Goal: Transaction & Acquisition: Purchase product/service

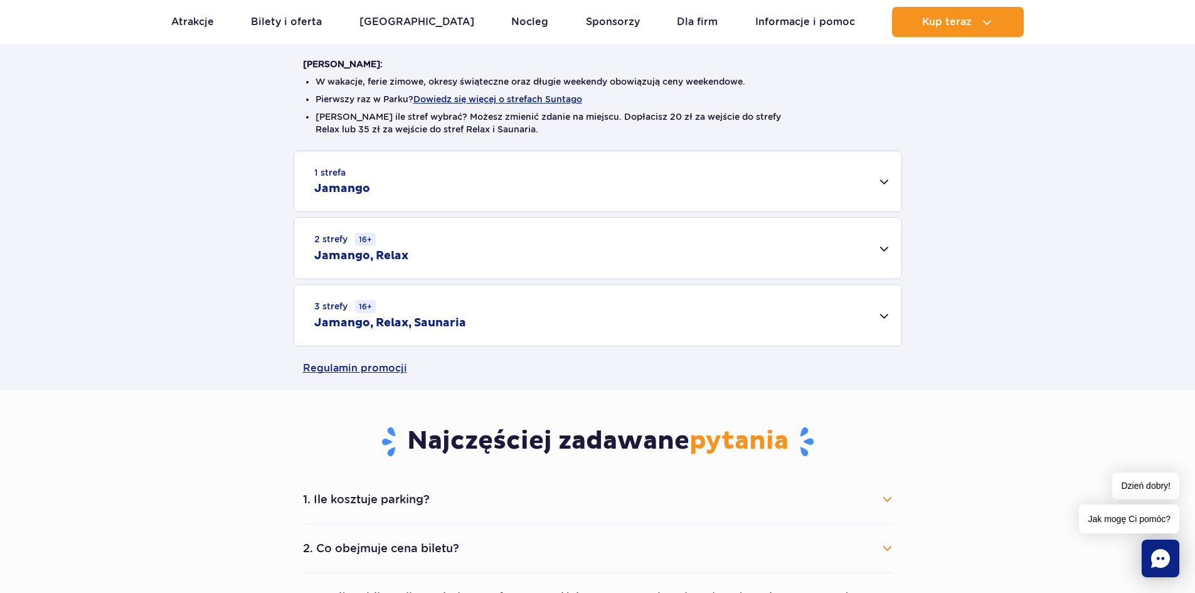
click at [889, 324] on div "3 strefy 16+ Jamango, Relax, Saunaria" at bounding box center [597, 315] width 607 height 61
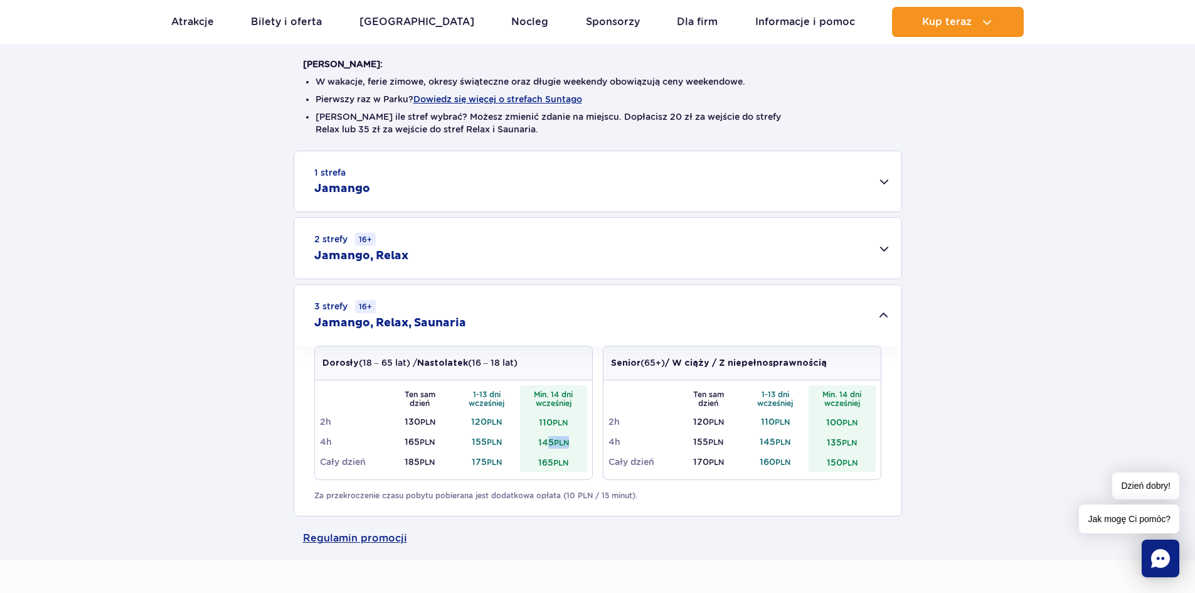
drag, startPoint x: 571, startPoint y: 444, endPoint x: 544, endPoint y: 443, distance: 27.0
click at [544, 443] on td "145 PLN" at bounding box center [553, 442] width 67 height 20
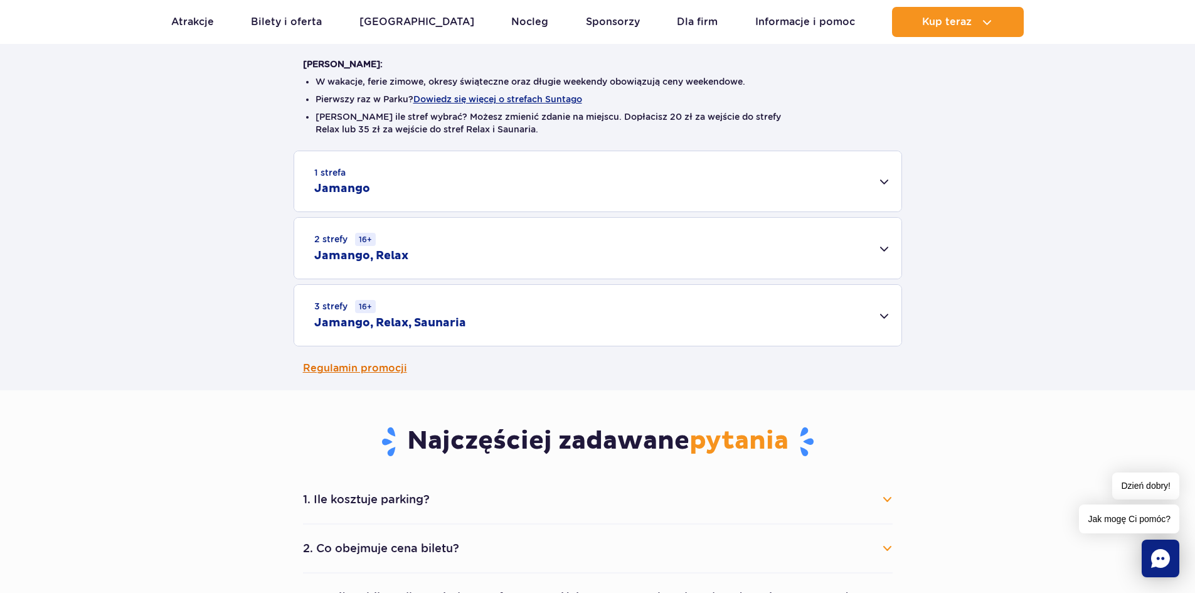
click at [544, 390] on div "Cennik Zaplanuj wizytę z wyprzedzeniem i oszczędź do 20 zł na każdym bilecie! D…" at bounding box center [598, 140] width 1214 height 501
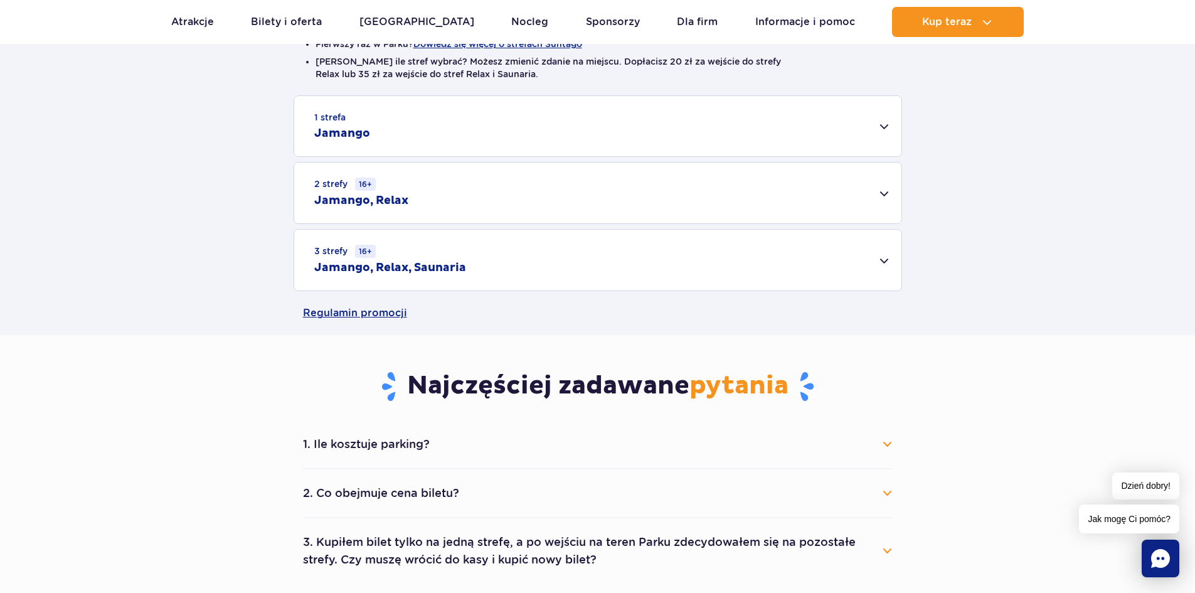
scroll to position [376, 0]
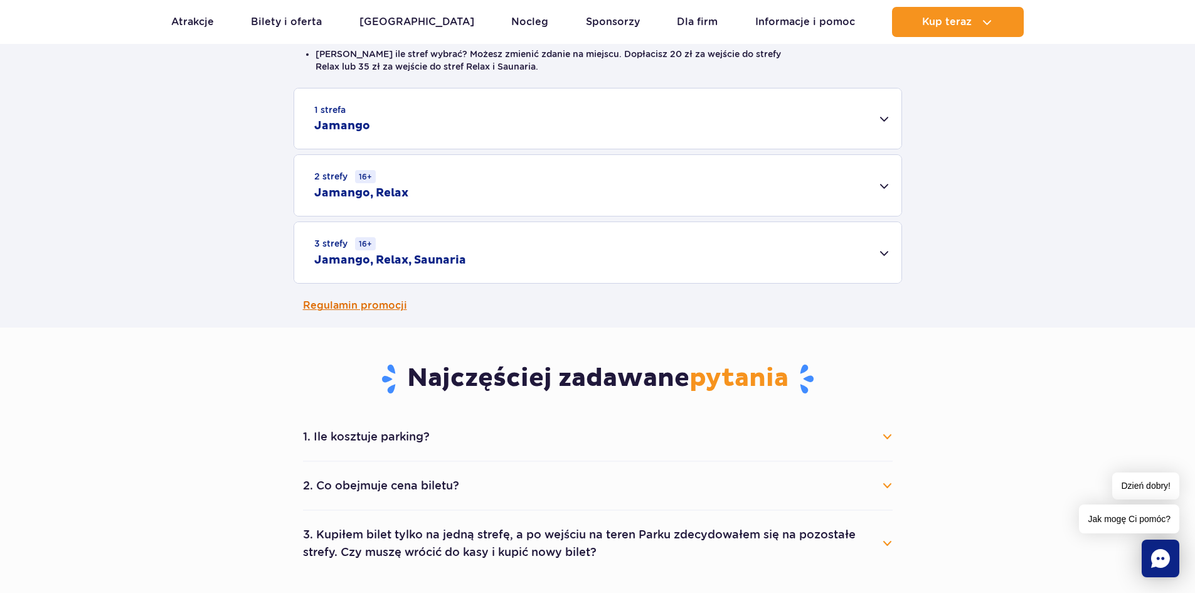
click at [494, 311] on link "Regulamin promocji" at bounding box center [598, 306] width 590 height 44
click at [551, 252] on div "3 strefy 16+ Jamango, Relax, Saunaria" at bounding box center [597, 252] width 607 height 61
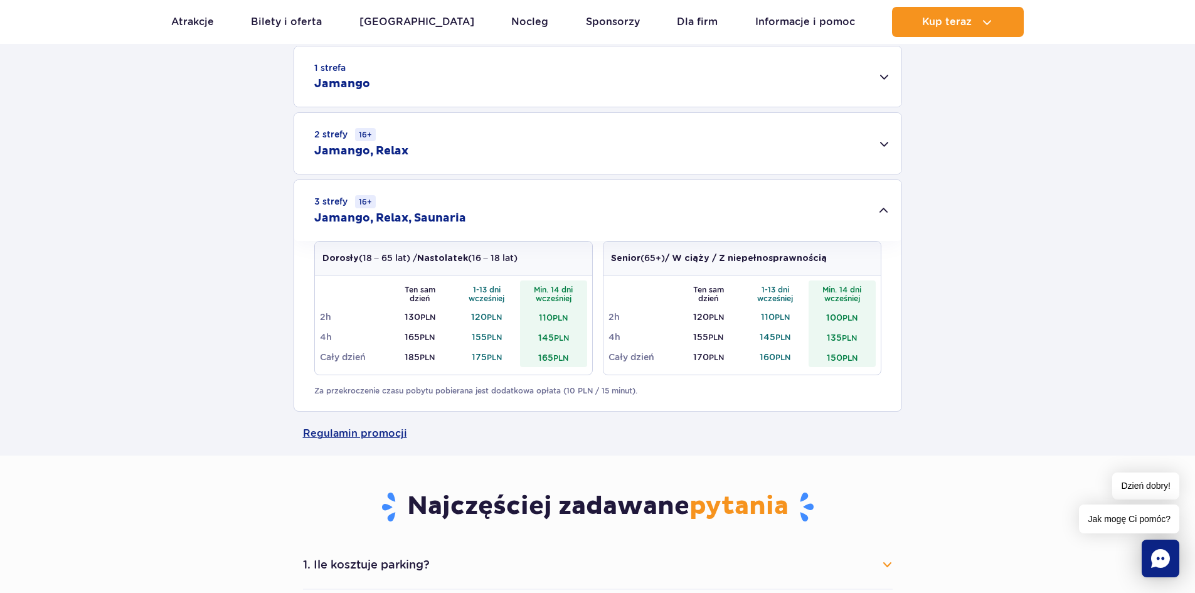
scroll to position [439, 0]
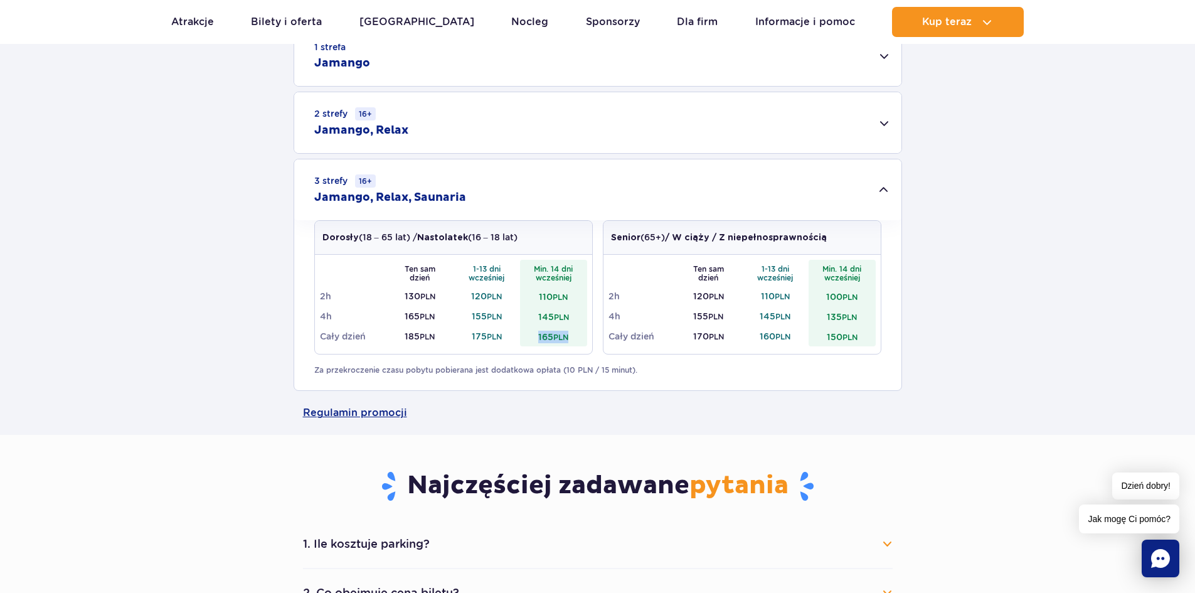
drag, startPoint x: 561, startPoint y: 335, endPoint x: 582, endPoint y: 334, distance: 21.4
click at [582, 334] on td "165 PLN" at bounding box center [553, 336] width 67 height 20
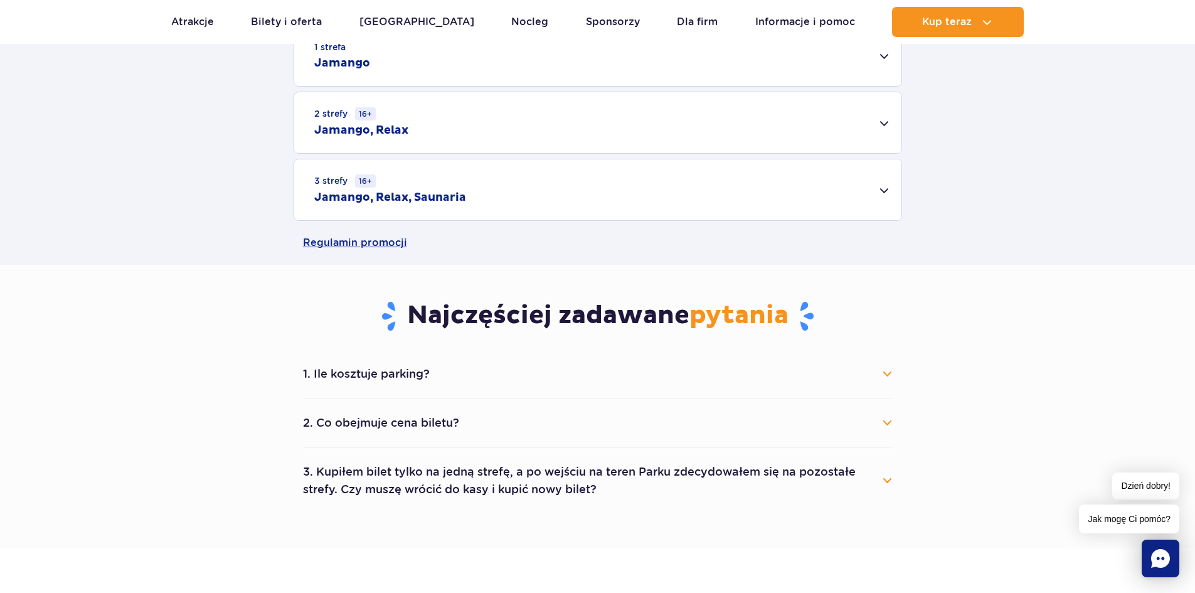
click at [569, 312] on div "Najczęściej zadawane pytania 1. Ile kosztuje parking? Parking kosztuje 25 zł za…" at bounding box center [598, 389] width 609 height 248
click at [524, 193] on div "3 strefy 16+ Jamango, Relax, Saunaria" at bounding box center [597, 189] width 607 height 61
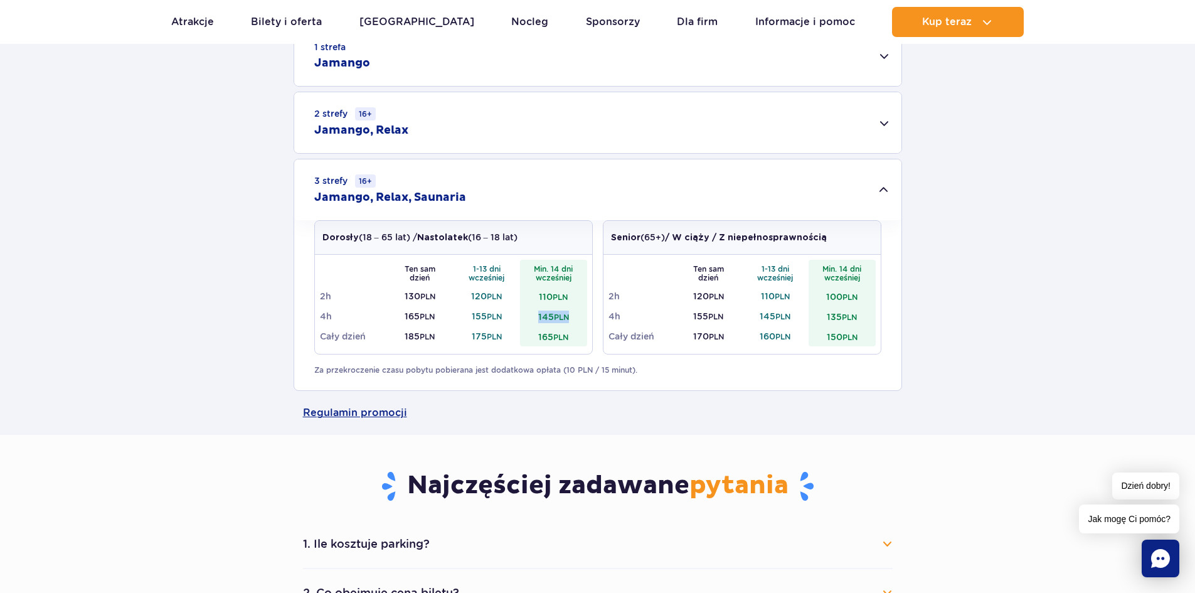
drag, startPoint x: 533, startPoint y: 316, endPoint x: 579, endPoint y: 316, distance: 46.4
click at [579, 316] on td "145 PLN" at bounding box center [553, 316] width 67 height 20
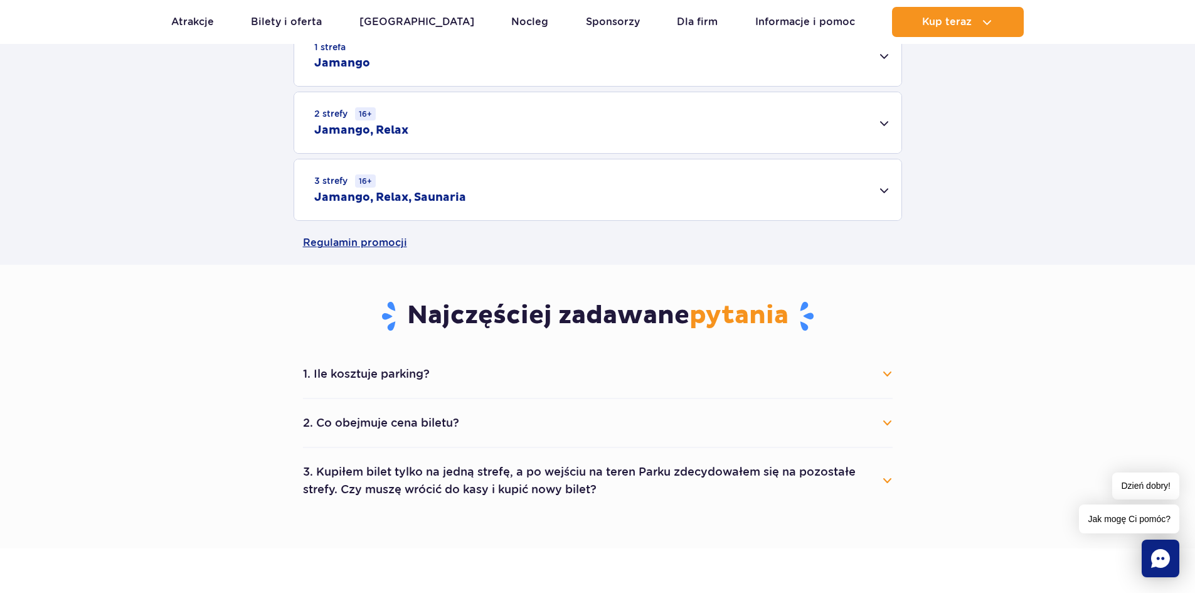
click at [1189, 215] on div "1 strefa Jamango Dorosły (18 – 65 lat) / Nastolatek (16 – 18 lat) Ten sam dzień…" at bounding box center [597, 123] width 1195 height 196
click at [1067, 198] on div "1 strefa Jamango Dorosły (18 – 65 lat) / Nastolatek (16 – 18 lat) Ten sam dzień…" at bounding box center [597, 123] width 1195 height 196
click at [578, 189] on div "3 strefy 16+ Jamango, Relax, Saunaria" at bounding box center [597, 189] width 607 height 61
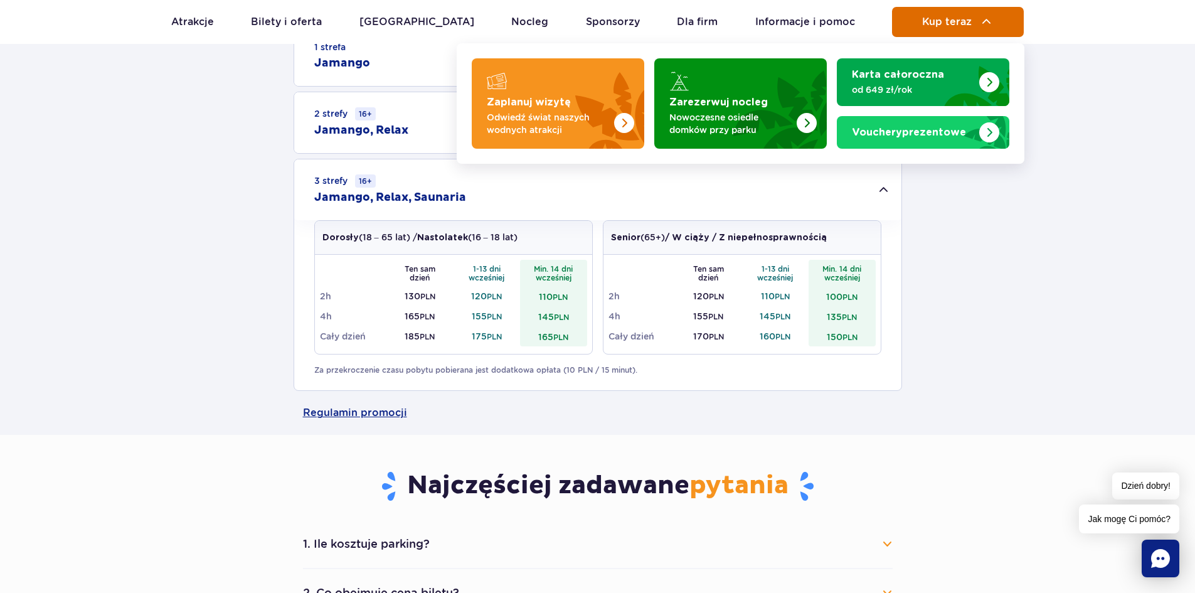
click at [925, 30] on button "Kup teraz" at bounding box center [958, 22] width 132 height 30
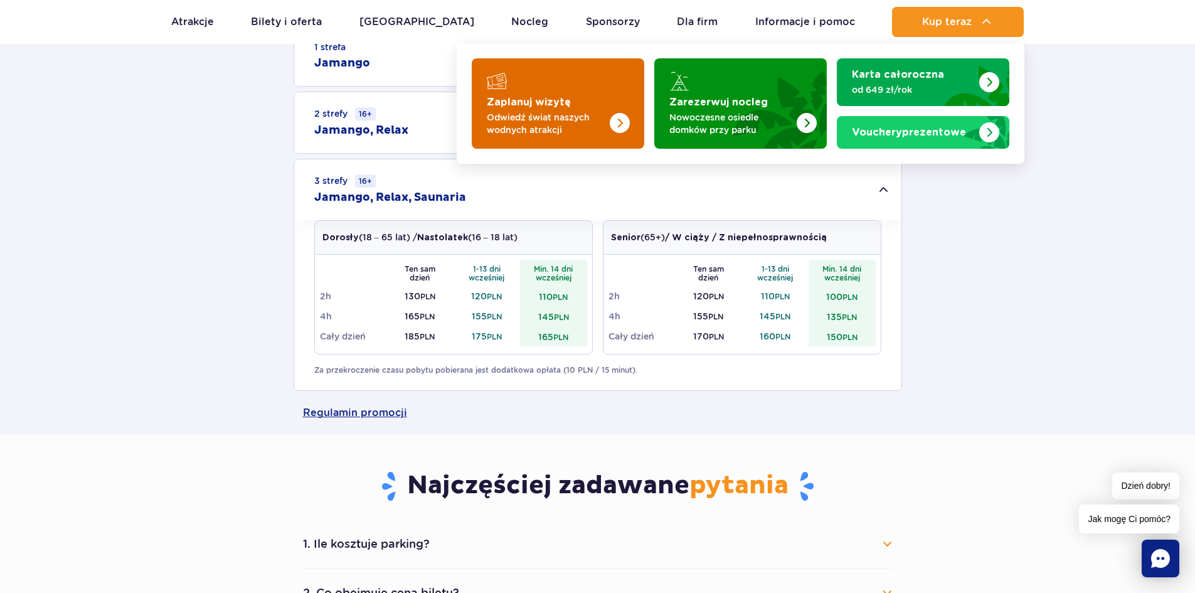
click at [575, 123] on p "Odwiedź świat naszych wodnych atrakcji" at bounding box center [548, 123] width 122 height 25
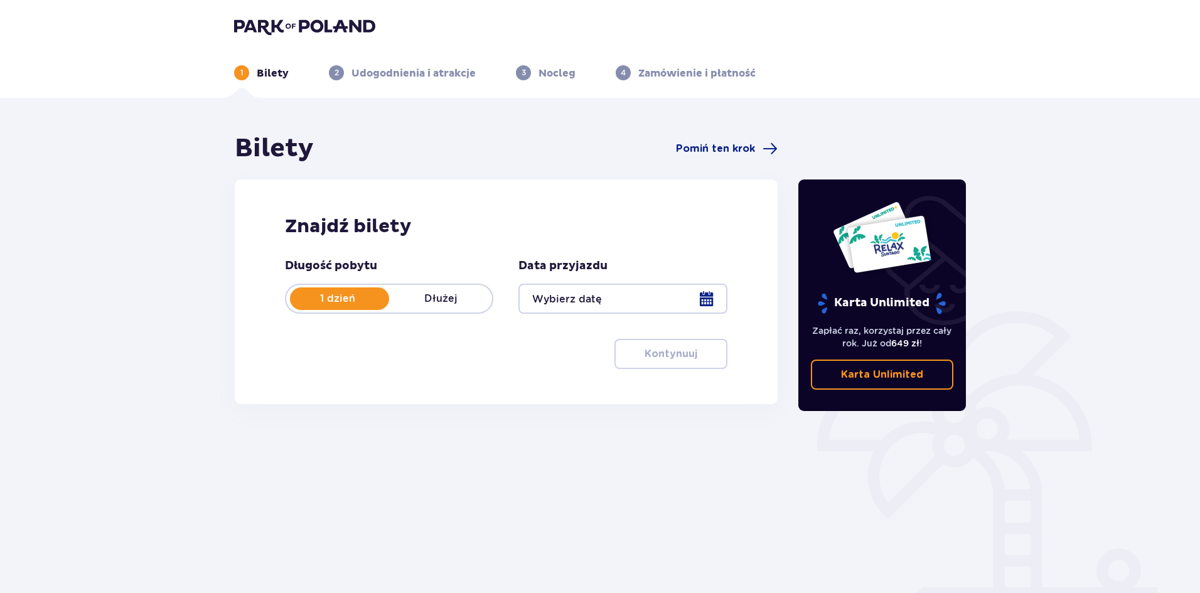
click at [607, 297] on div at bounding box center [622, 299] width 208 height 30
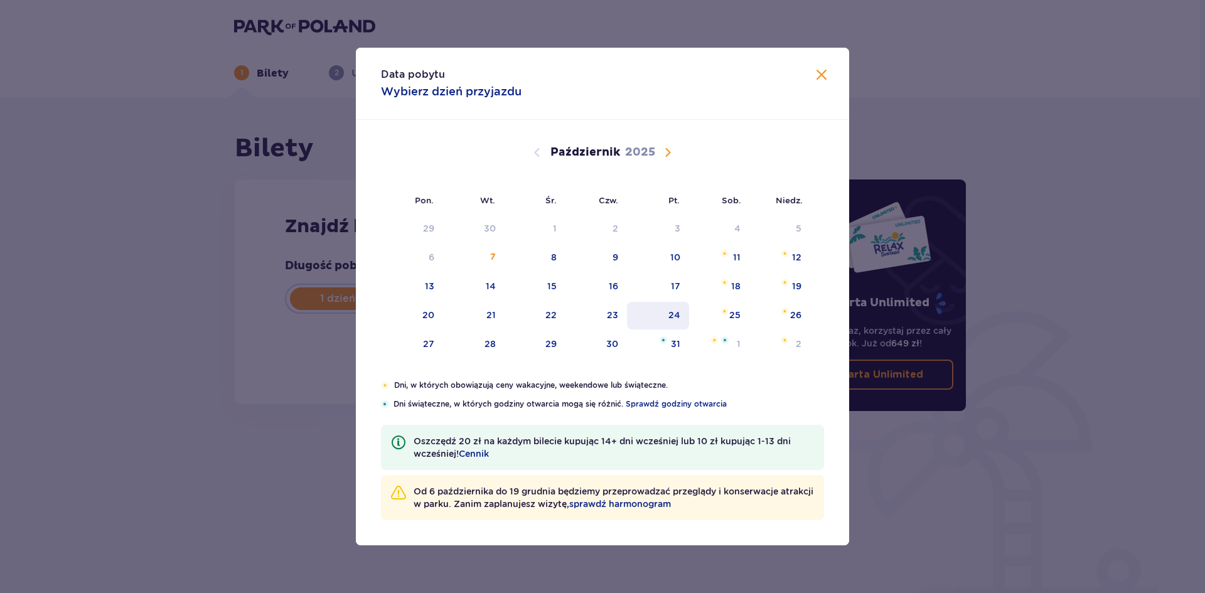
click at [670, 319] on div "24" at bounding box center [674, 315] width 12 height 13
type input "[DATE]"
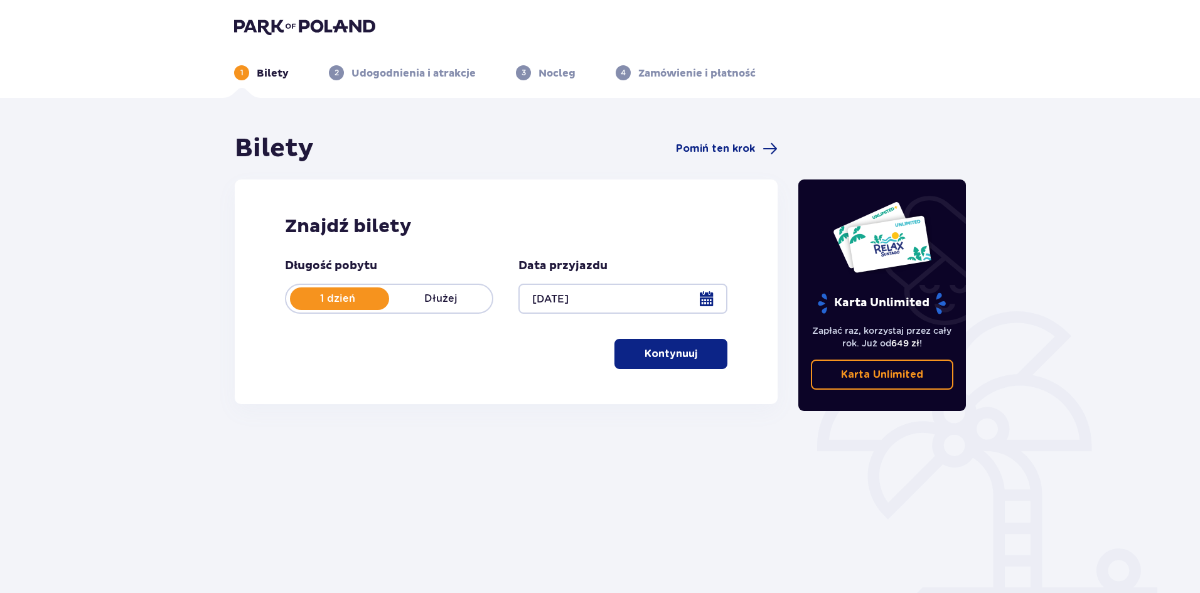
click at [644, 356] on p "Kontynuuj" at bounding box center [670, 354] width 53 height 14
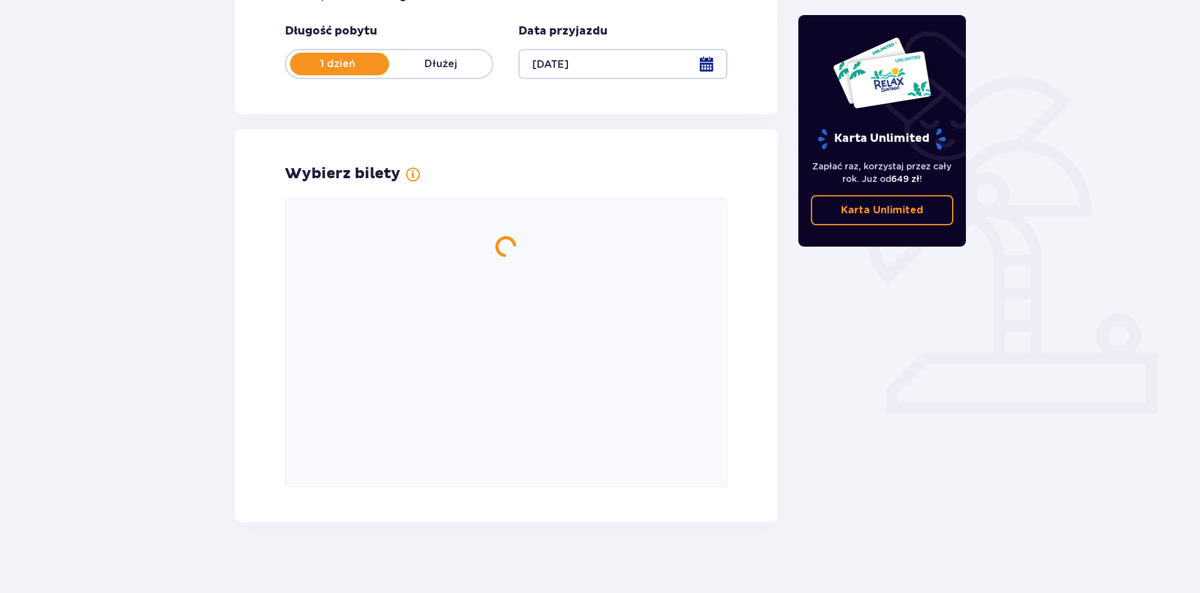
scroll to position [239, 0]
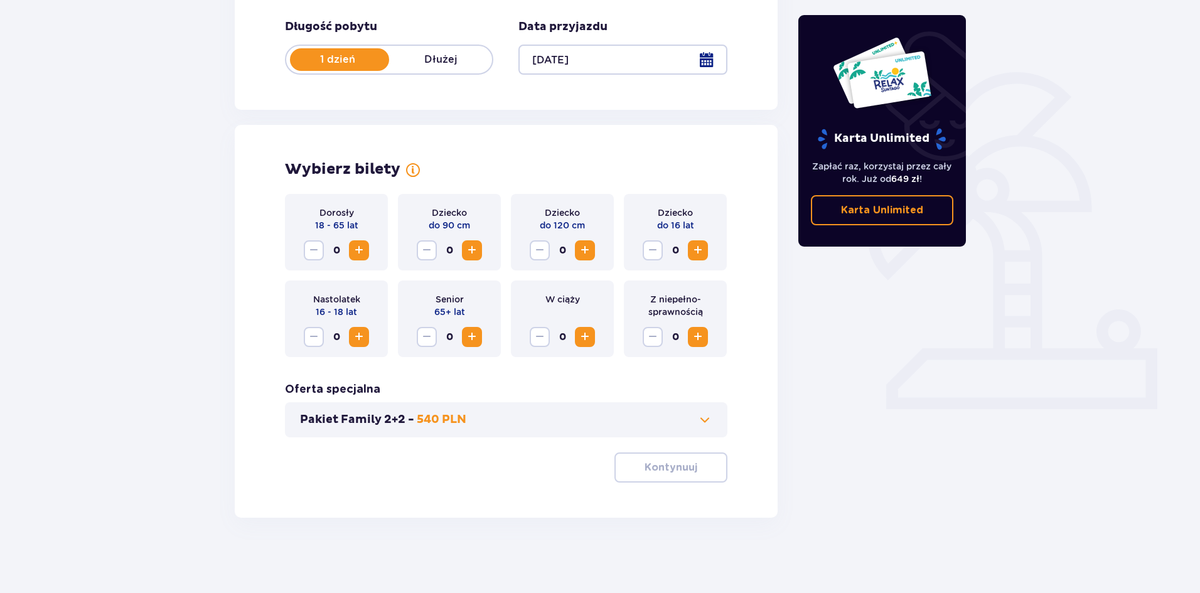
click at [362, 251] on span "Zwiększ" at bounding box center [358, 250] width 15 height 15
click at [572, 422] on button "Pakiet Family 2+2 - 540 PLN" at bounding box center [506, 419] width 412 height 15
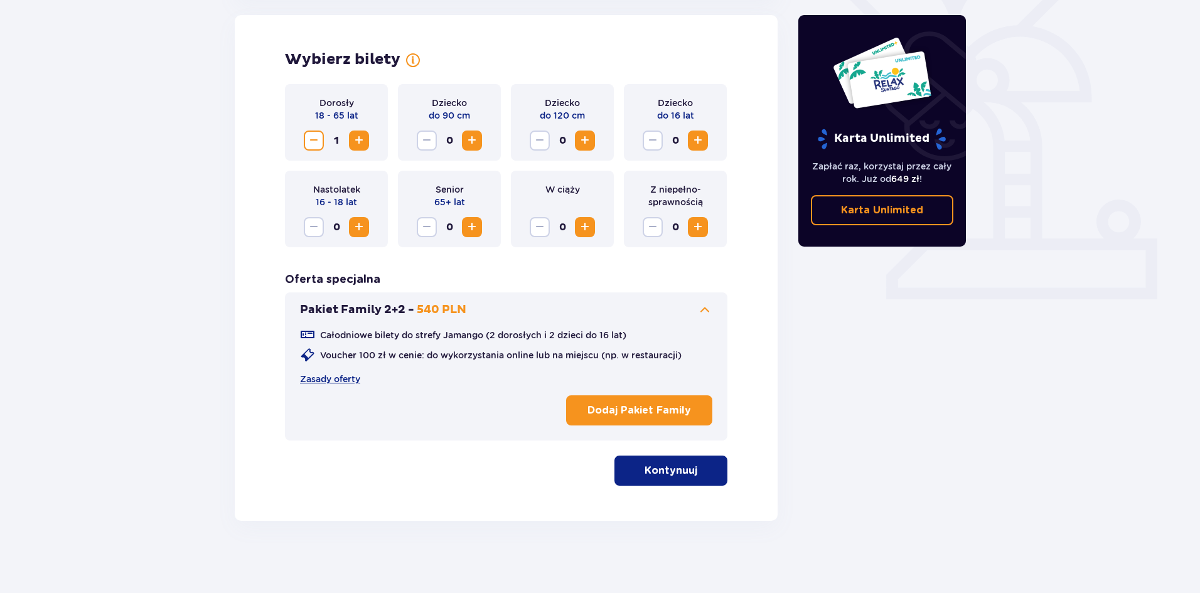
click at [598, 315] on button "Pakiet Family 2+2 - 540 PLN" at bounding box center [506, 309] width 412 height 15
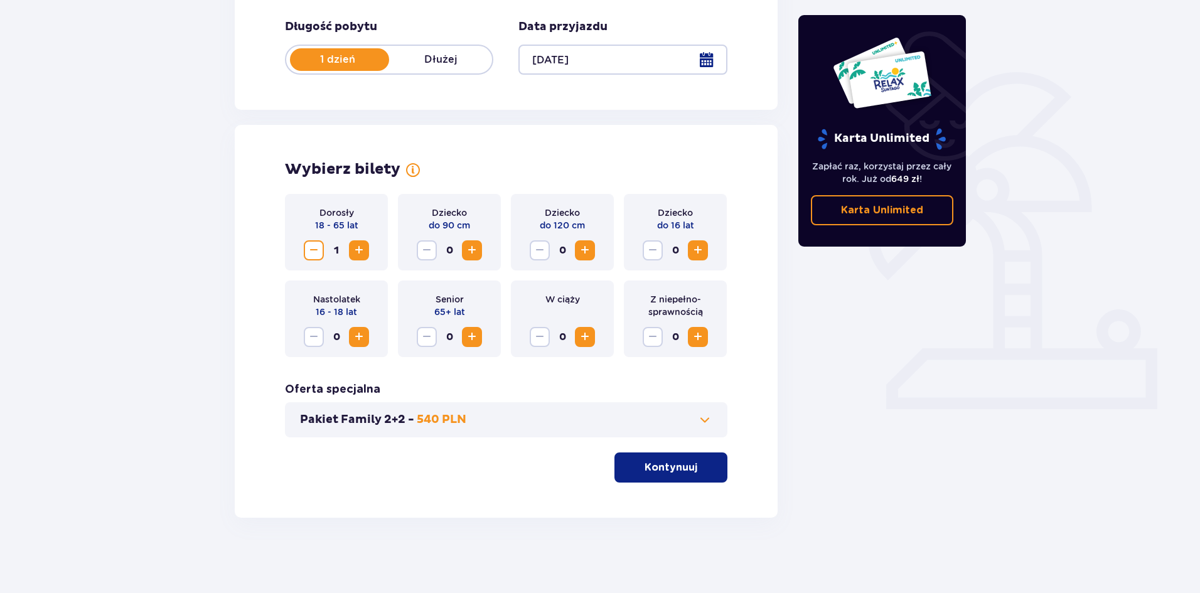
click at [675, 471] on p "Kontynuuj" at bounding box center [670, 467] width 53 height 14
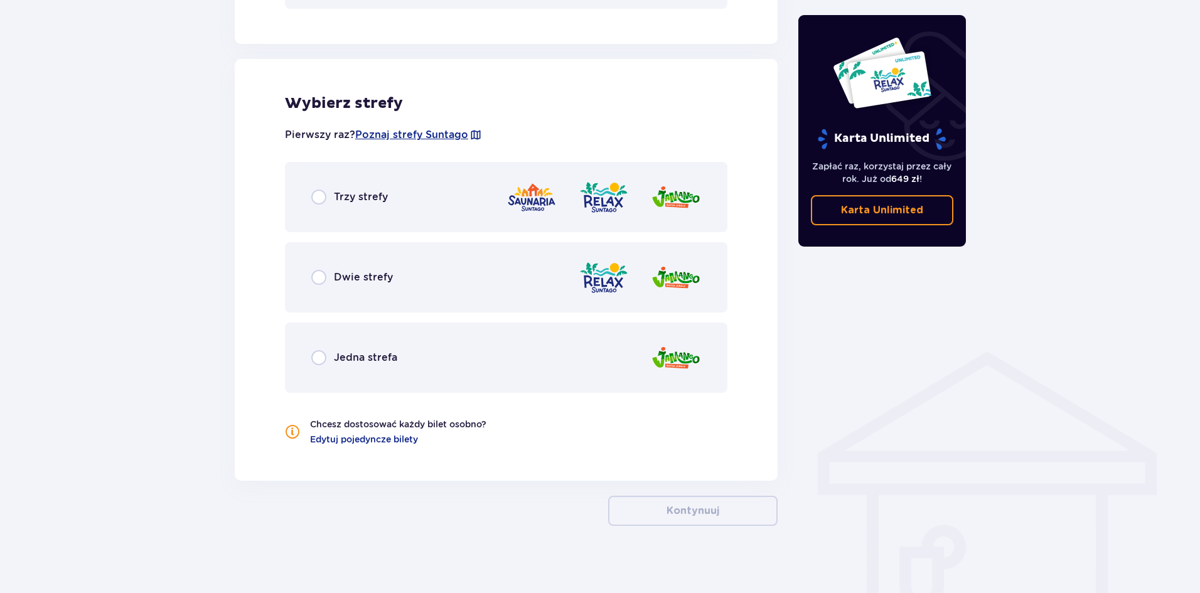
scroll to position [676, 0]
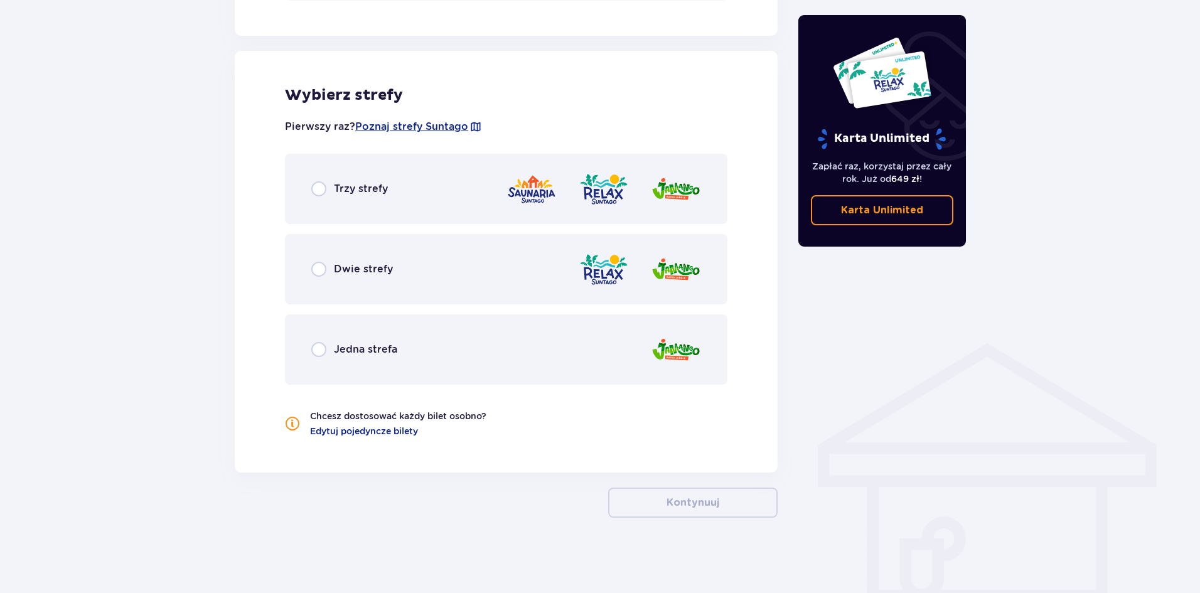
click at [337, 188] on span "Trzy strefy" at bounding box center [361, 189] width 54 height 14
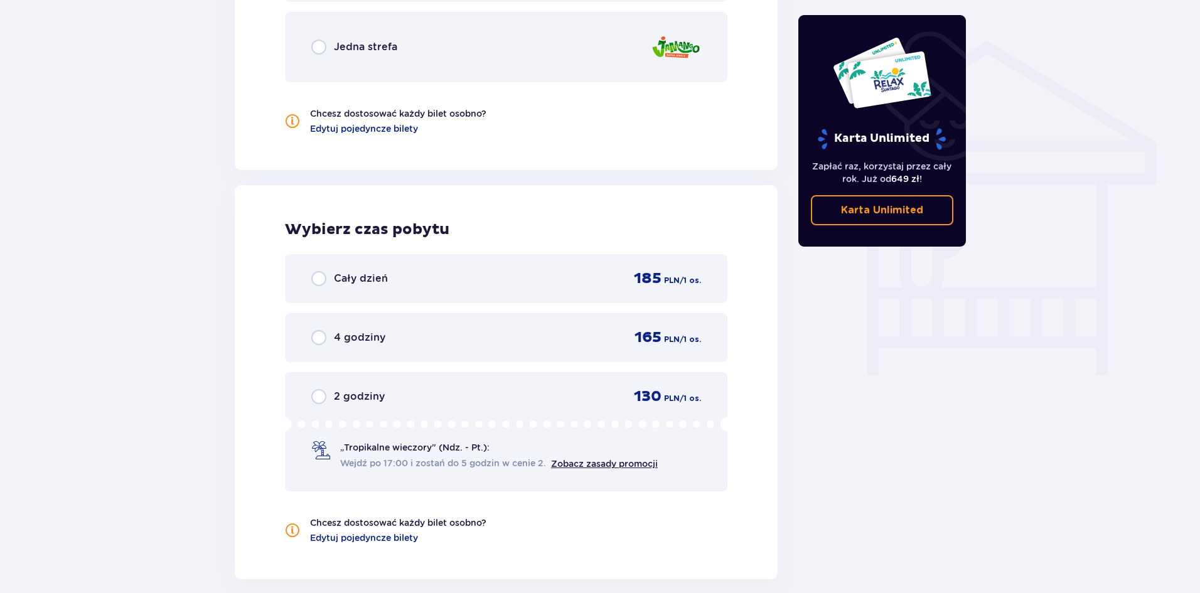
scroll to position [959, 0]
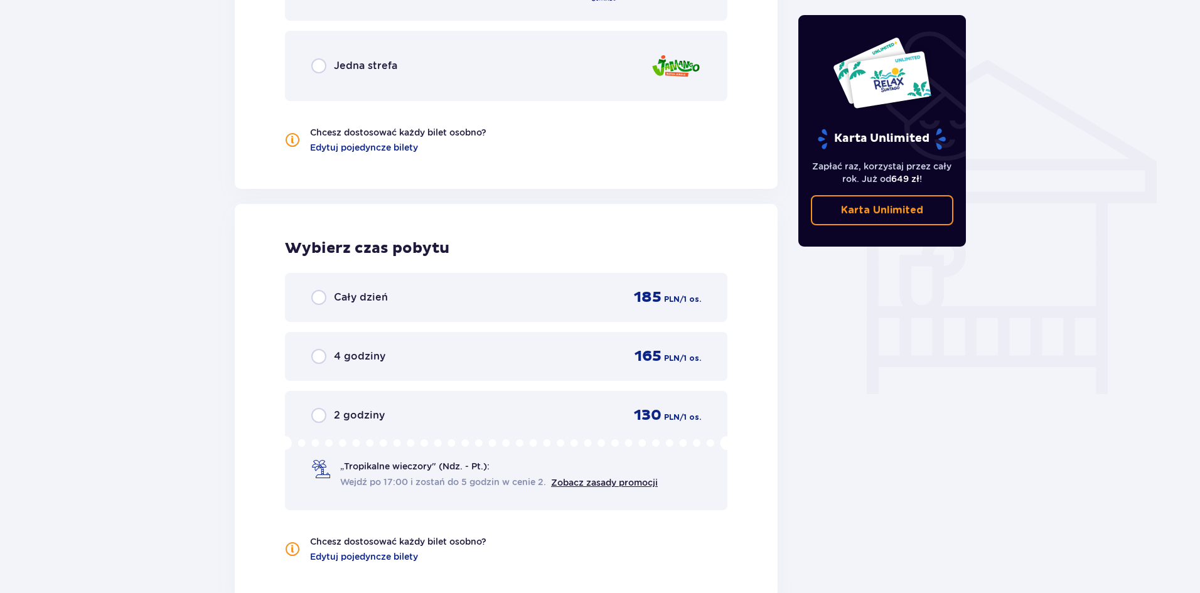
click at [331, 361] on div "4 godziny" at bounding box center [348, 356] width 74 height 15
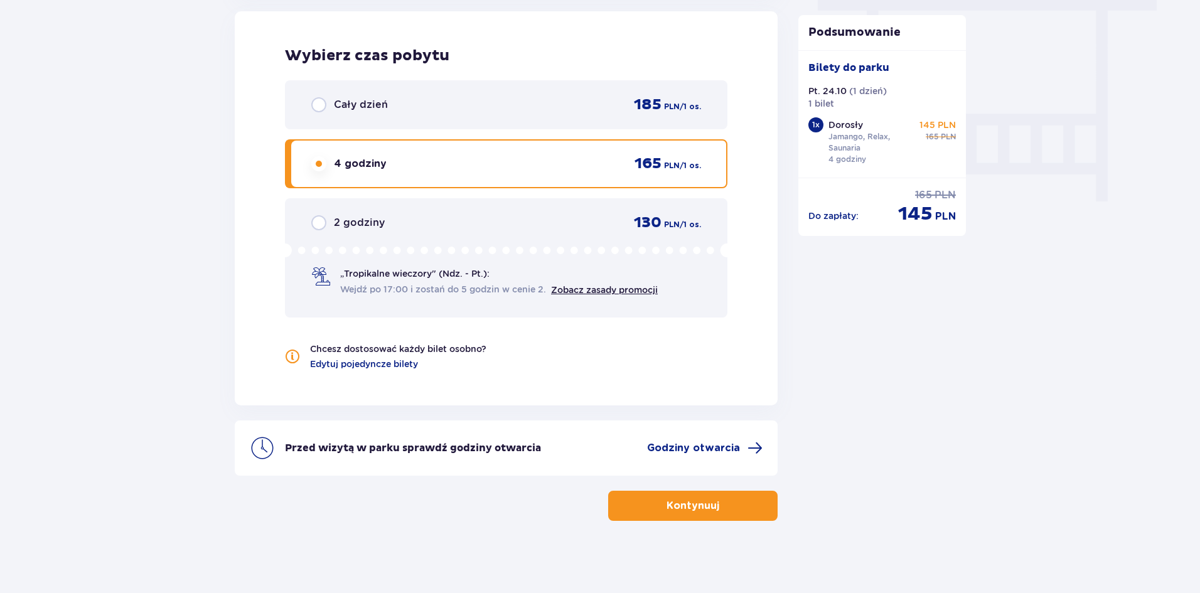
scroll to position [1155, 0]
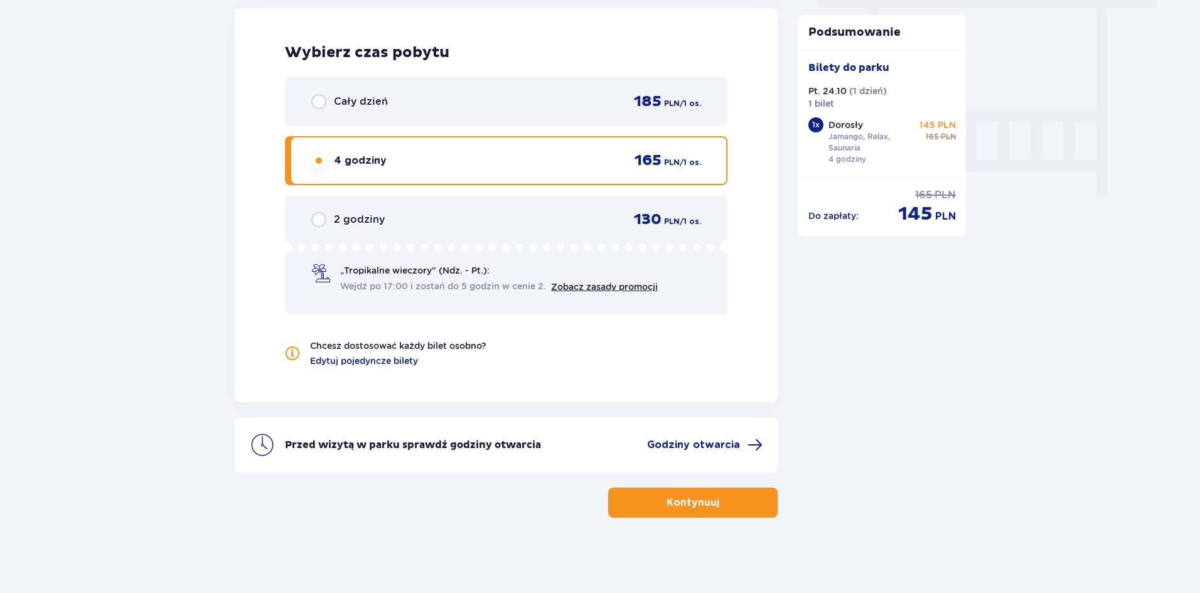
click at [731, 507] on button "Kontynuuj" at bounding box center [692, 502] width 169 height 30
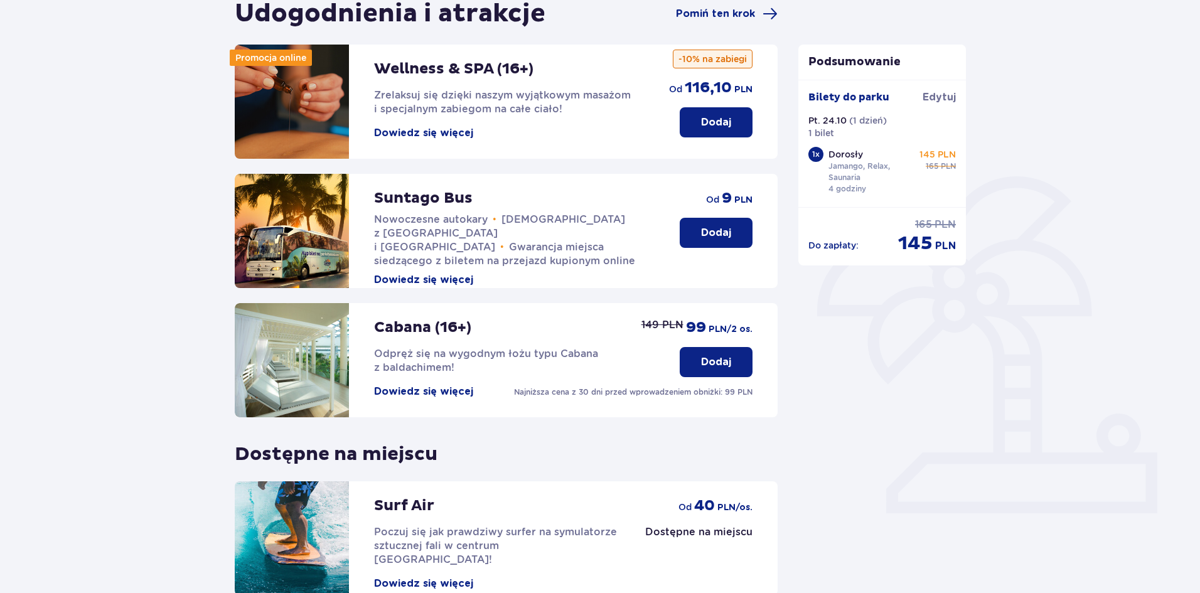
scroll to position [258, 0]
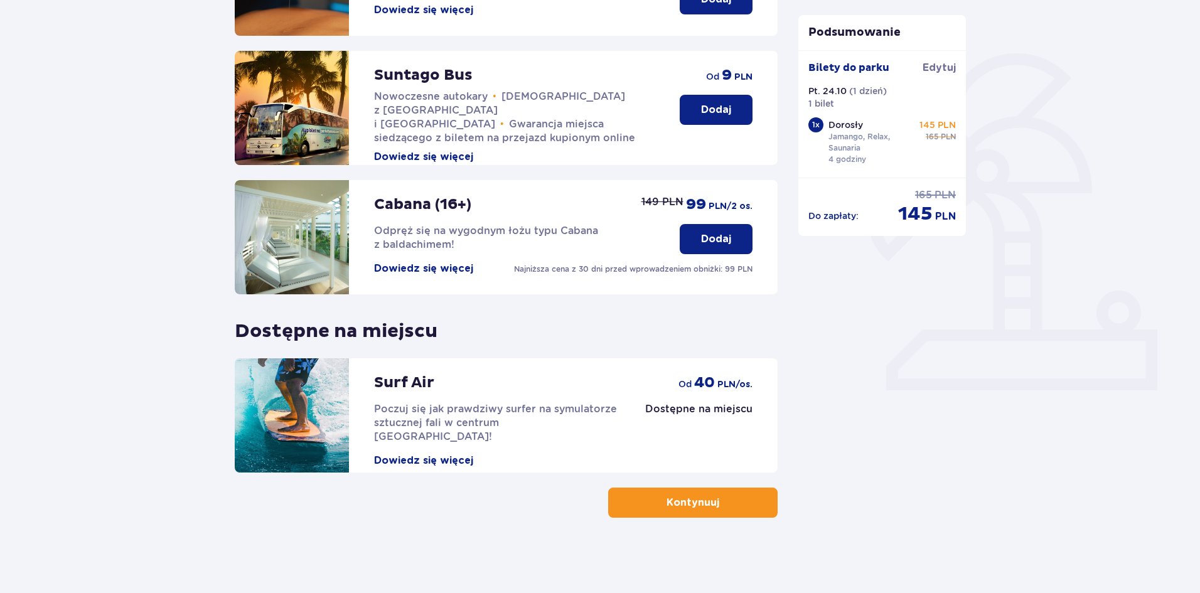
click at [686, 493] on button "Kontynuuj" at bounding box center [692, 502] width 169 height 30
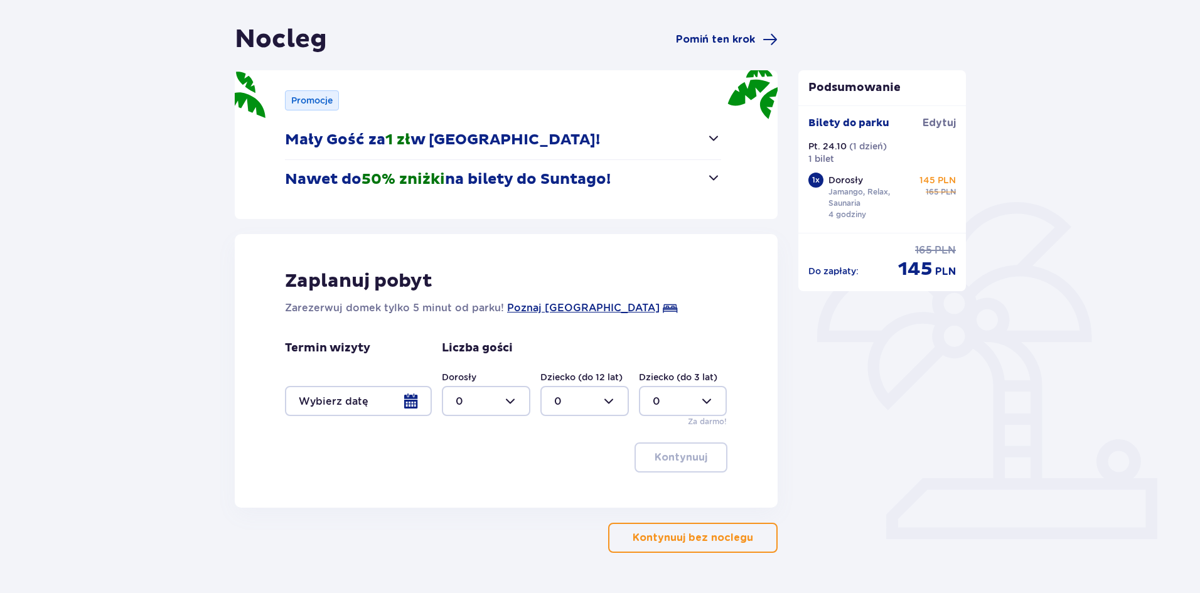
scroll to position [125, 0]
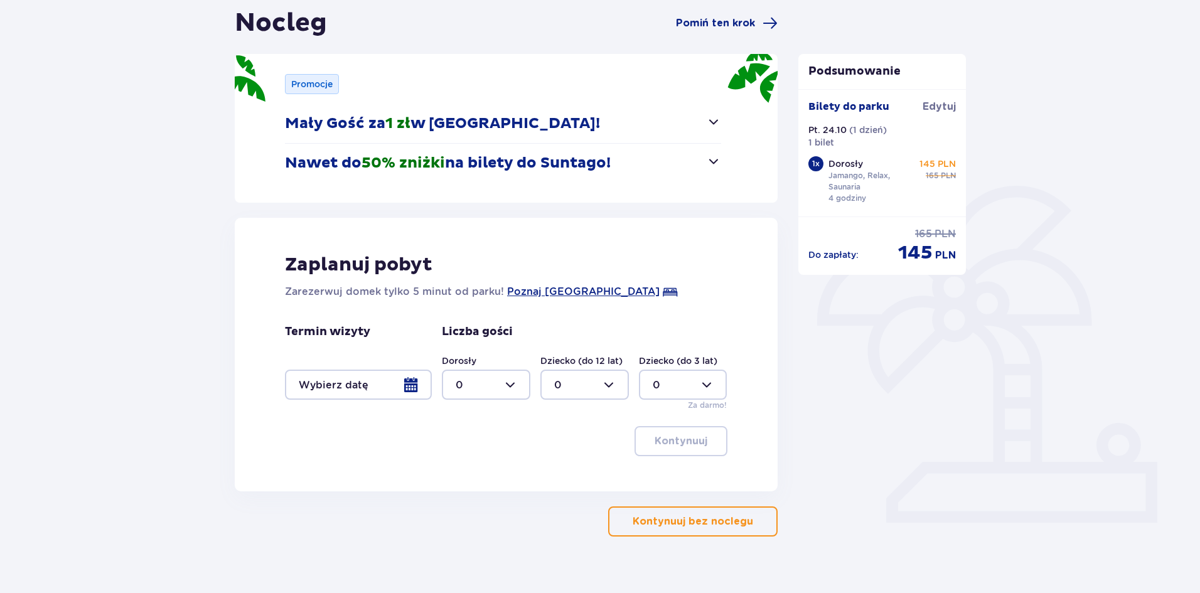
click at [656, 521] on p "Kontynuuj bez noclegu" at bounding box center [692, 521] width 120 height 14
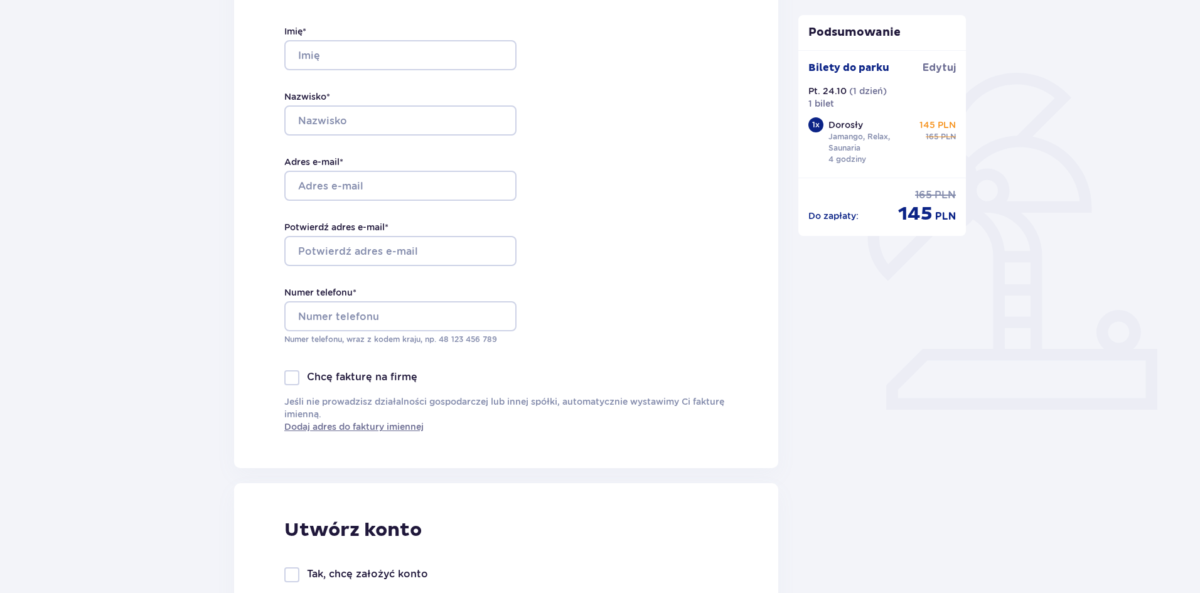
scroll to position [251, 0]
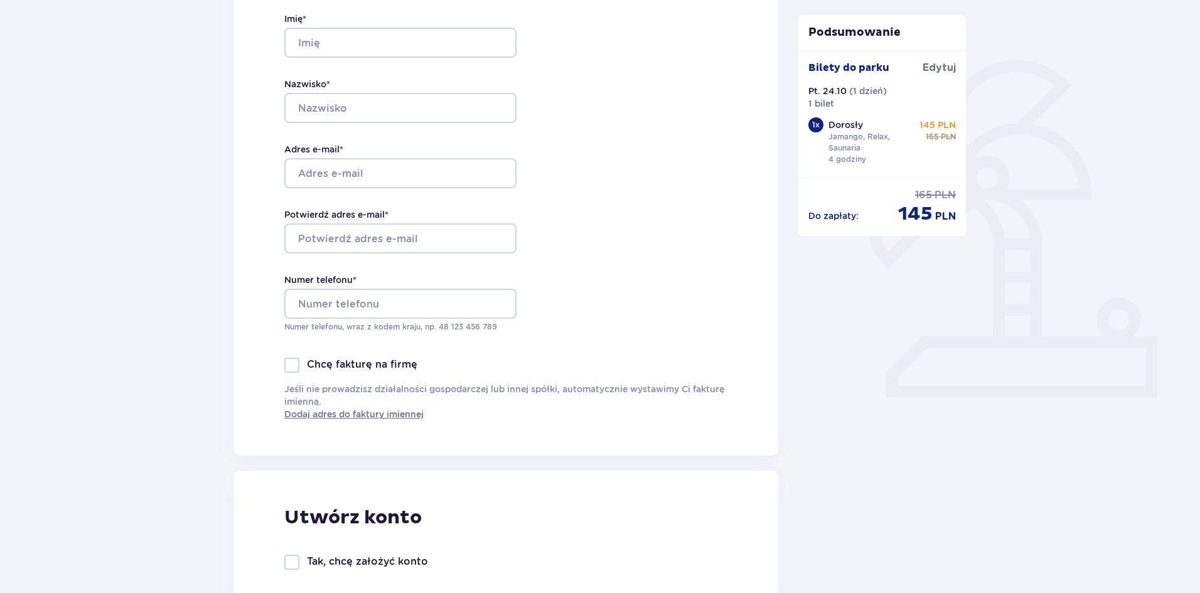
click at [376, 368] on p "Chcę fakturę na firmę" at bounding box center [362, 365] width 110 height 14
checkbox input "true"
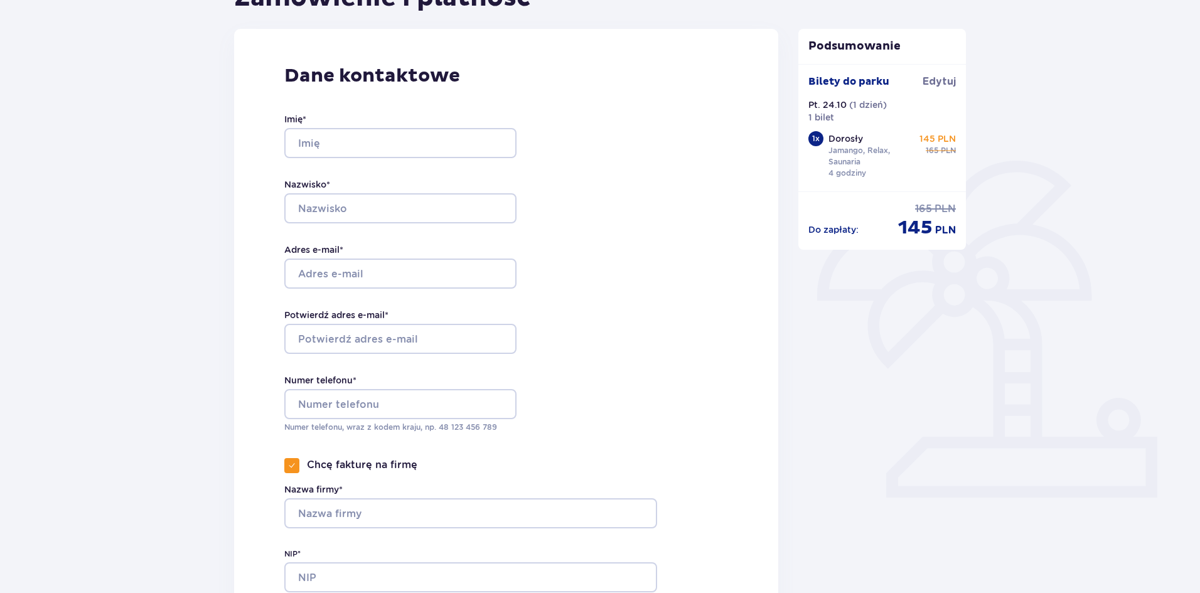
scroll to position [0, 0]
